Goal: Browse casually: Explore the website without a specific task or goal

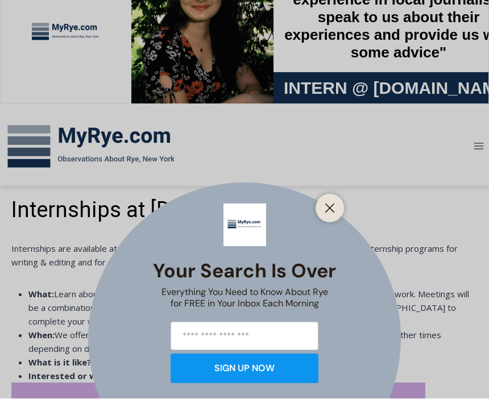
scroll to position [44, 0]
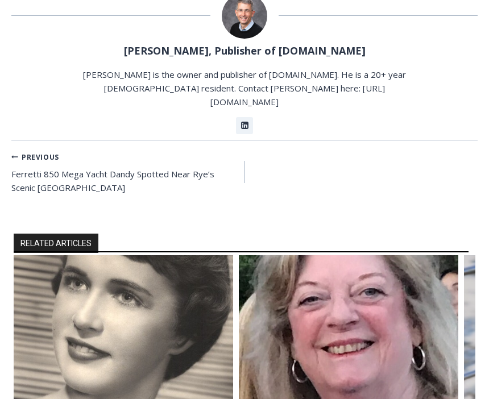
scroll to position [870, 0]
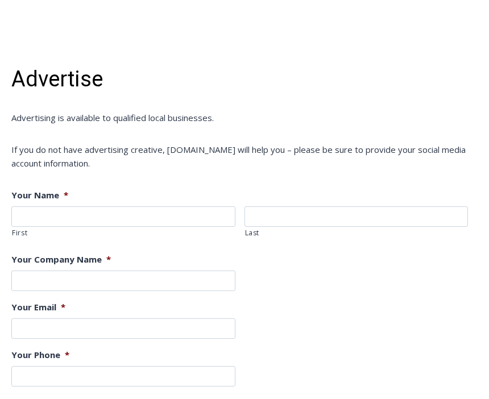
scroll to position [259, 0]
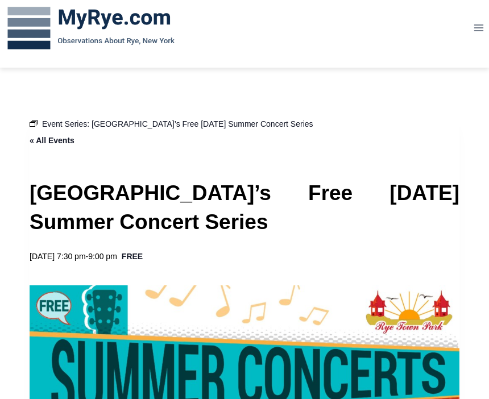
scroll to position [162, 0]
